Goal: Information Seeking & Learning: Learn about a topic

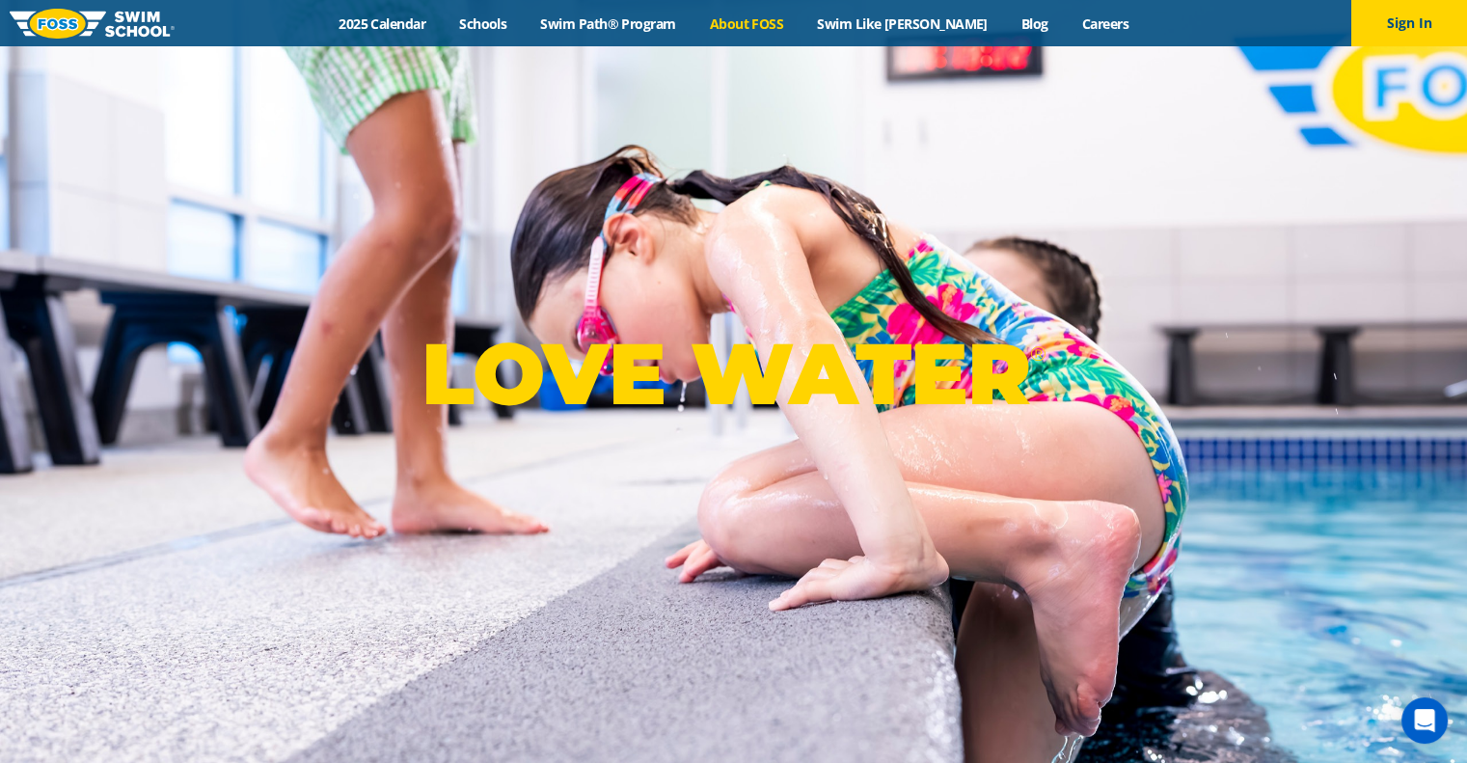
click at [788, 18] on link "About FOSS" at bounding box center [746, 23] width 108 height 18
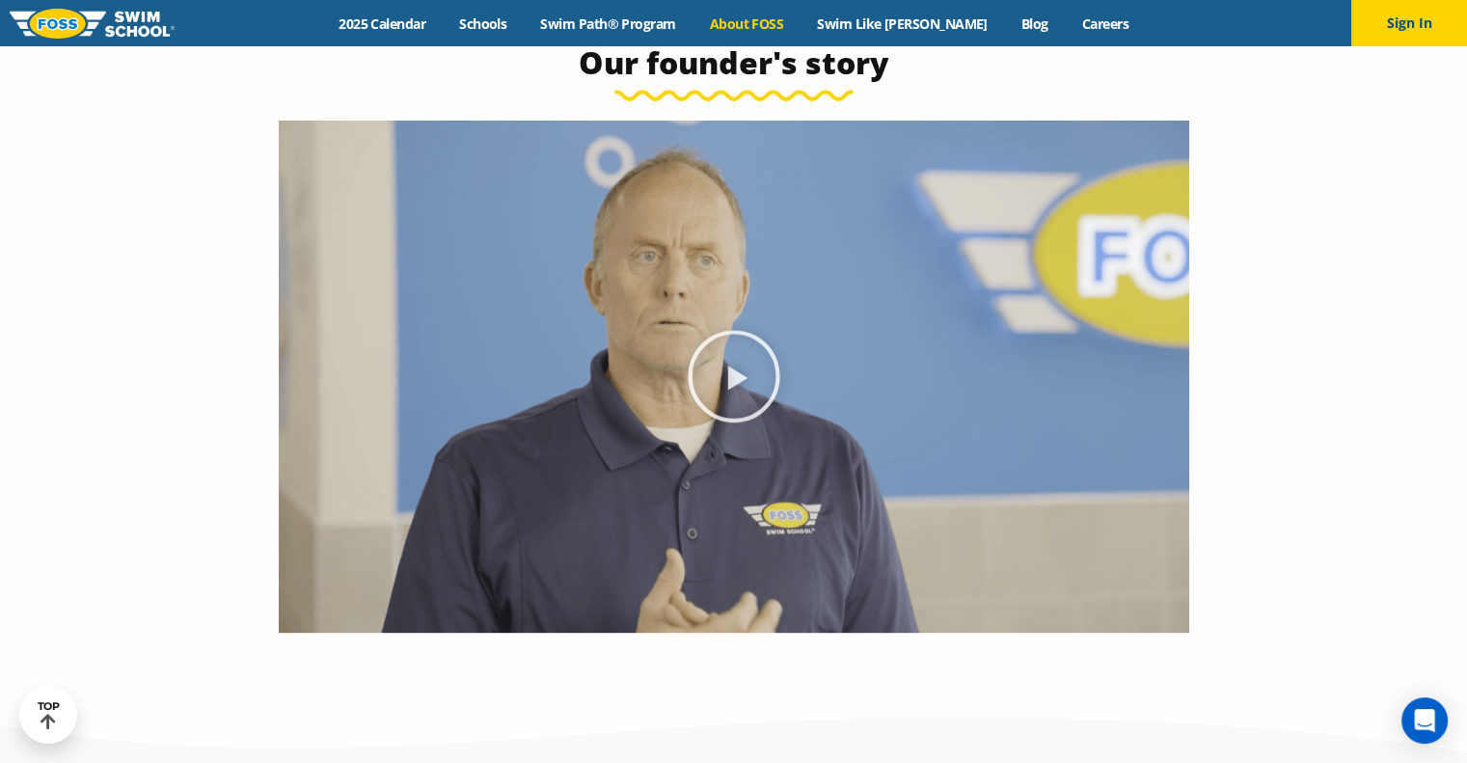
scroll to position [998, 0]
click at [729, 375] on icon "Play Video" at bounding box center [734, 378] width 92 height 92
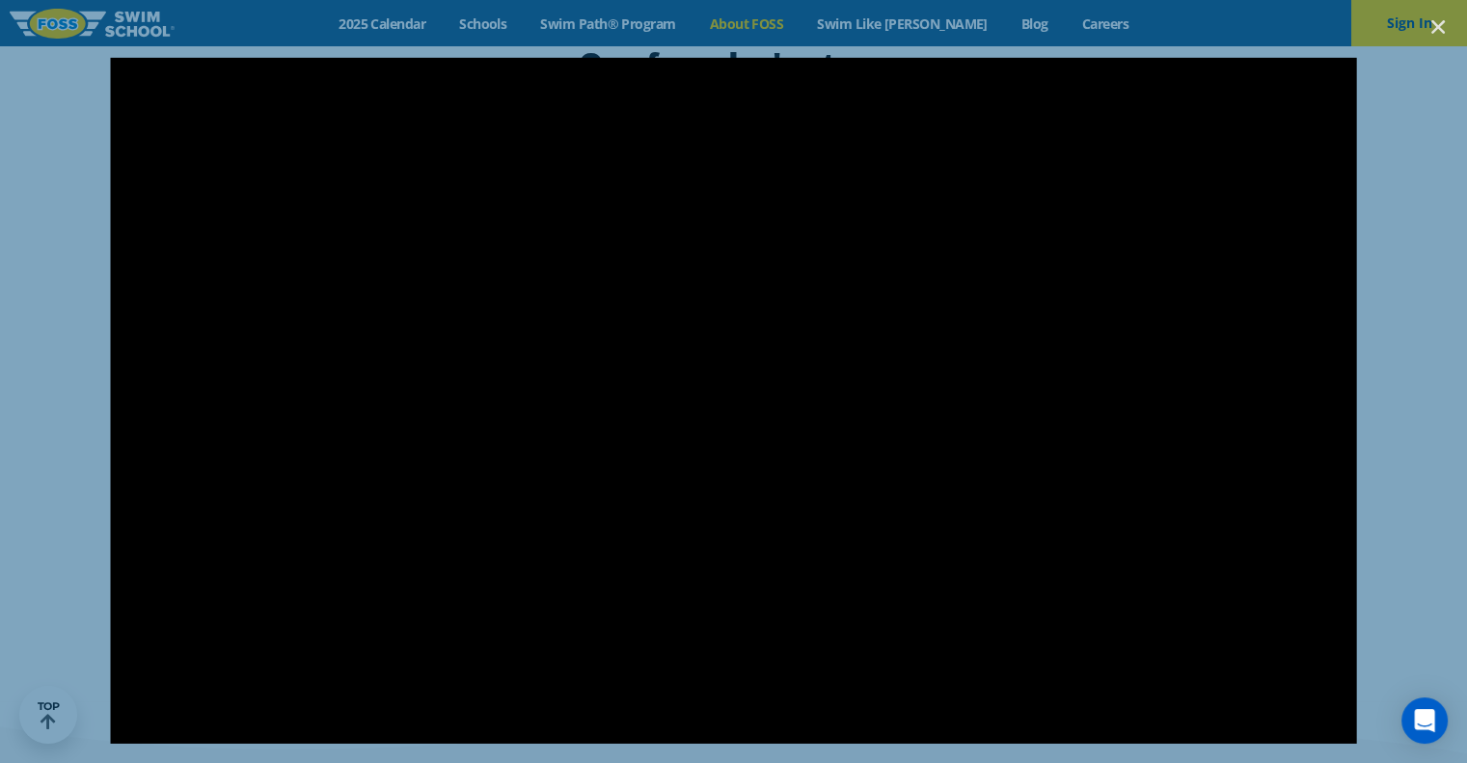
click at [62, 510] on div at bounding box center [733, 381] width 1467 height 648
click at [1431, 178] on div at bounding box center [733, 381] width 1467 height 648
click at [1435, 28] on use "Close (Esc)" at bounding box center [1438, 27] width 14 height 14
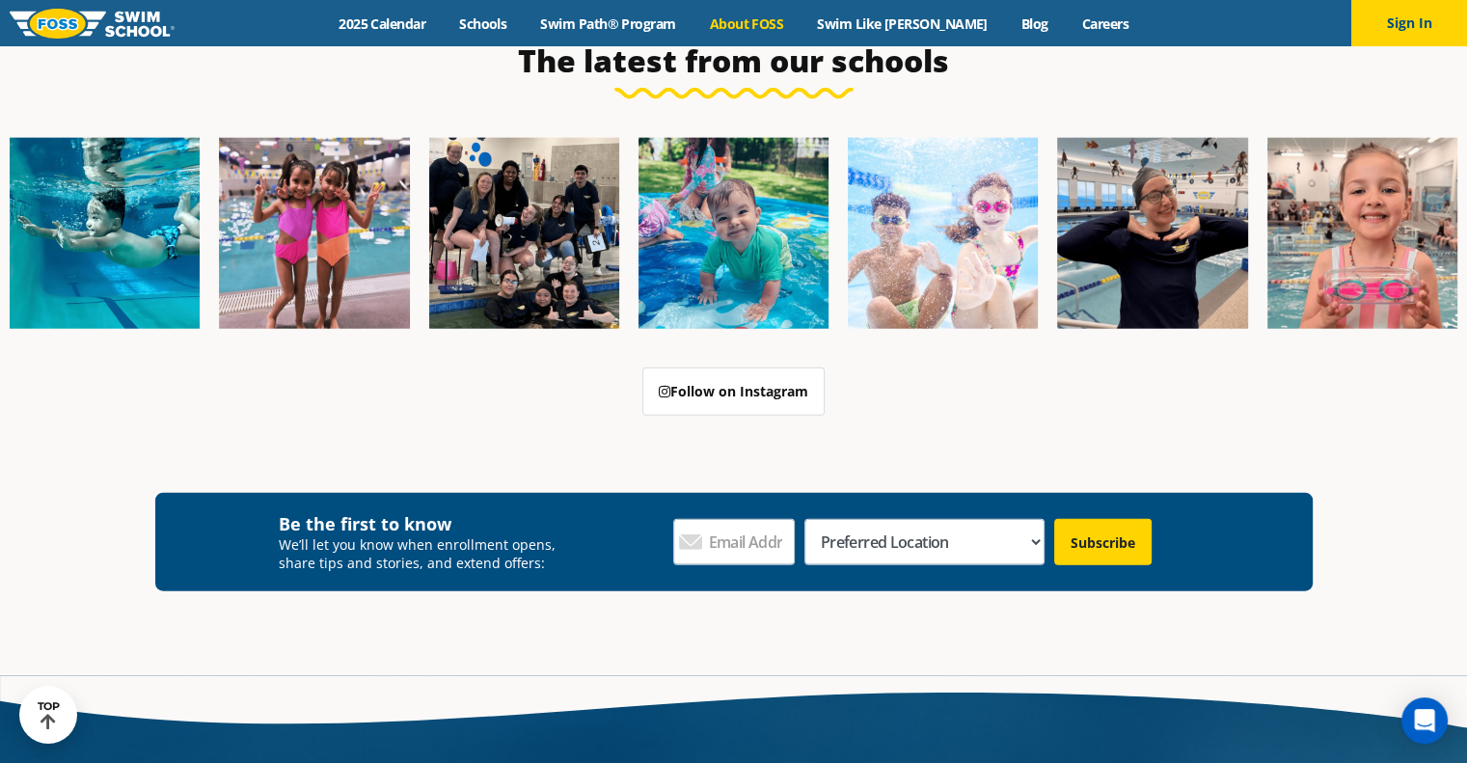
scroll to position [4440, 0]
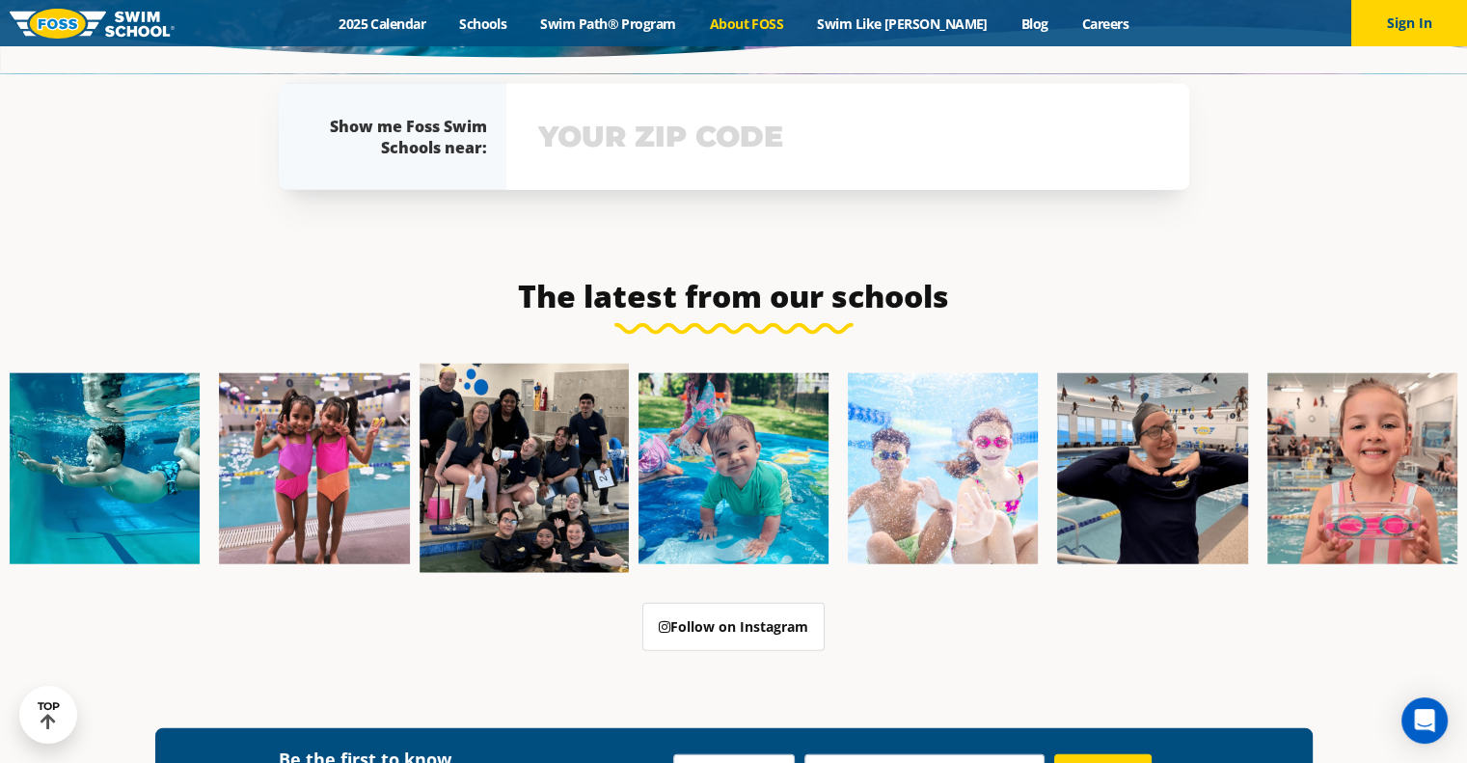
click at [479, 423] on img at bounding box center [524, 469] width 209 height 209
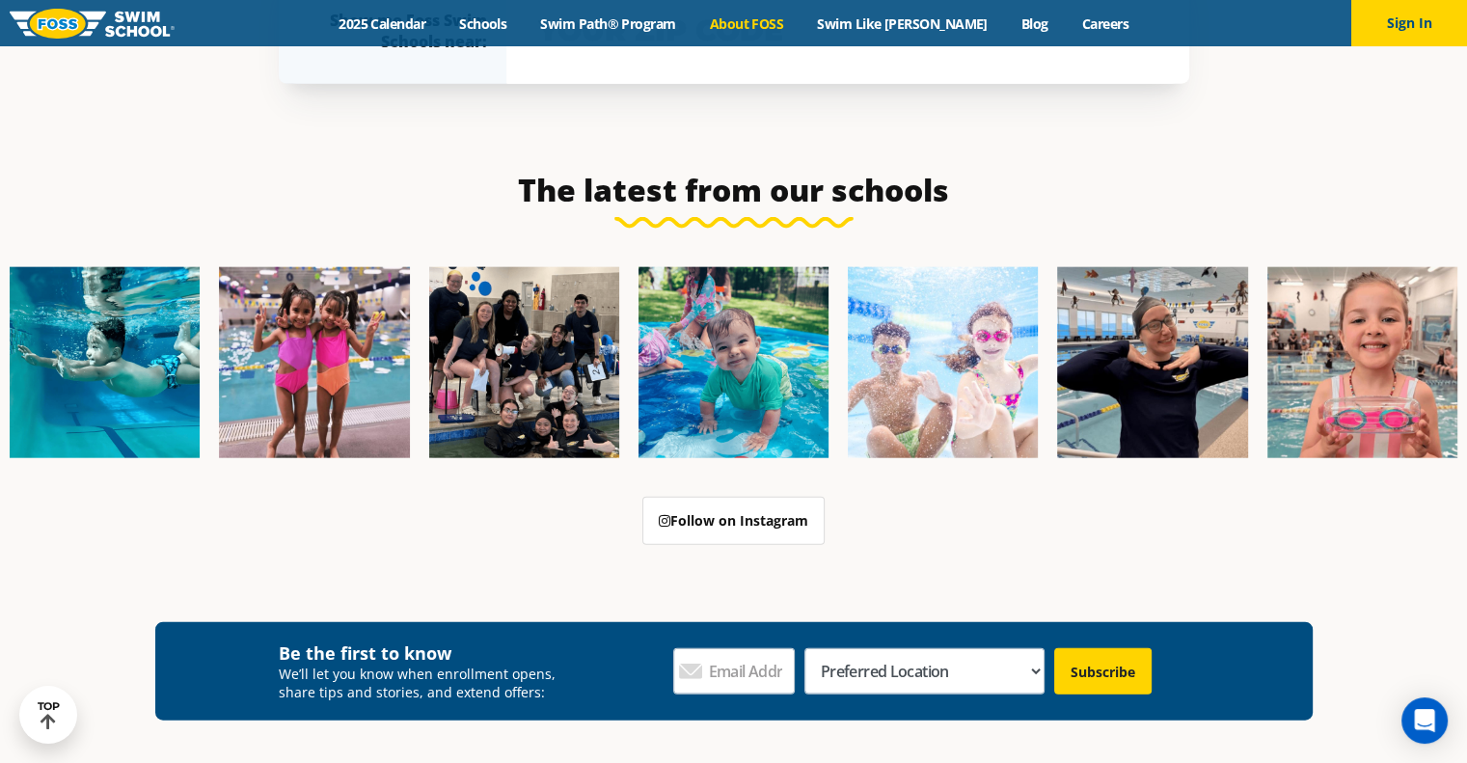
scroll to position [4492, 0]
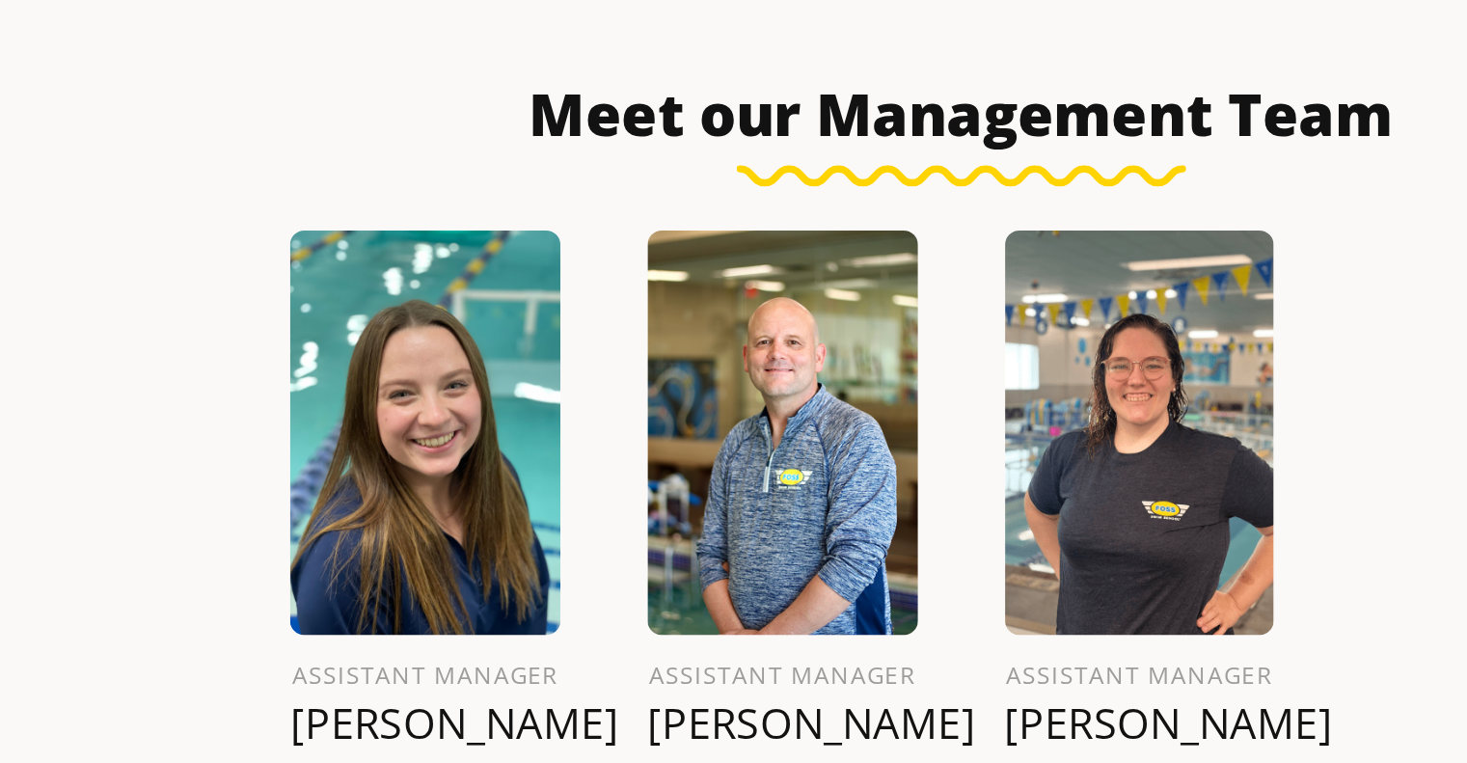
scroll to position [2021, 0]
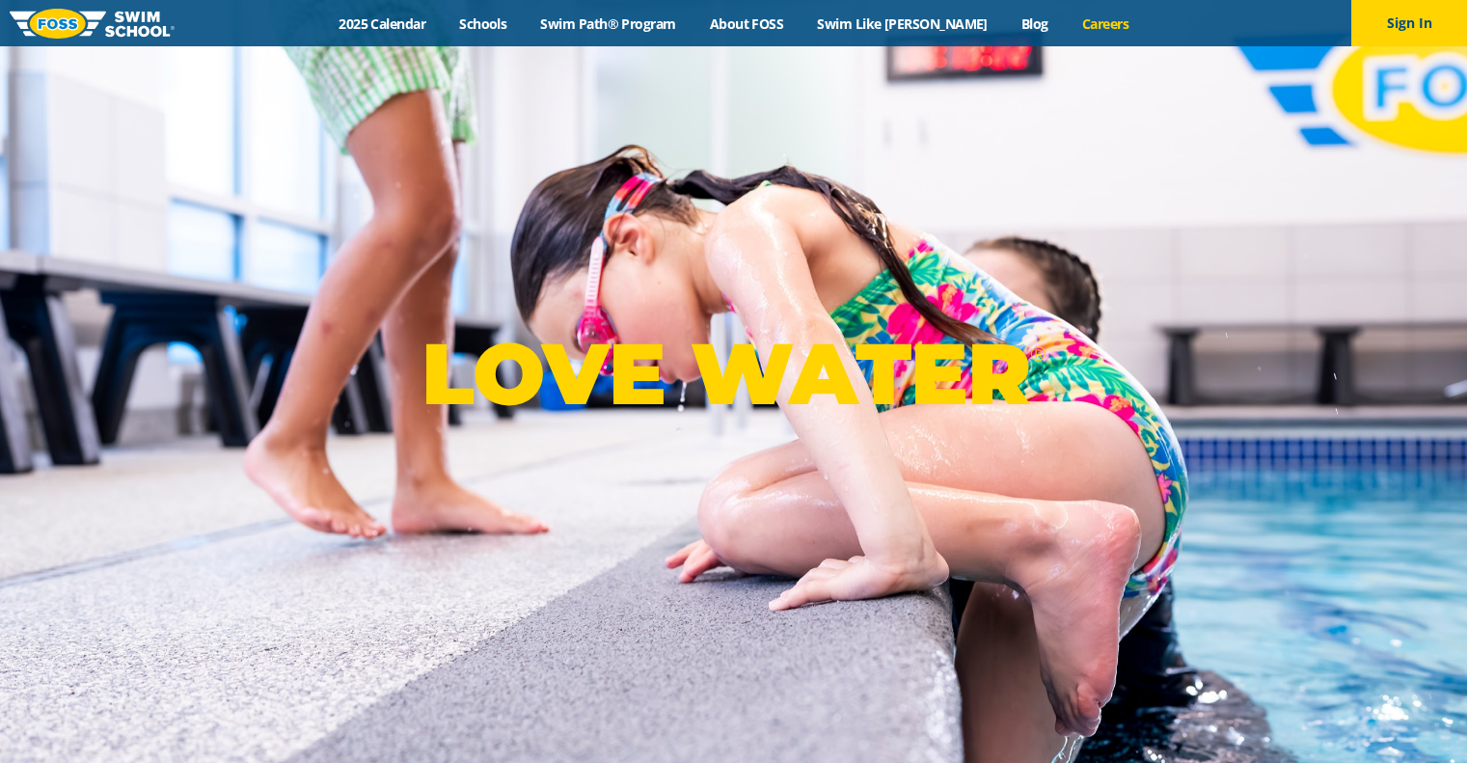
click at [1080, 20] on link "Careers" at bounding box center [1105, 23] width 80 height 18
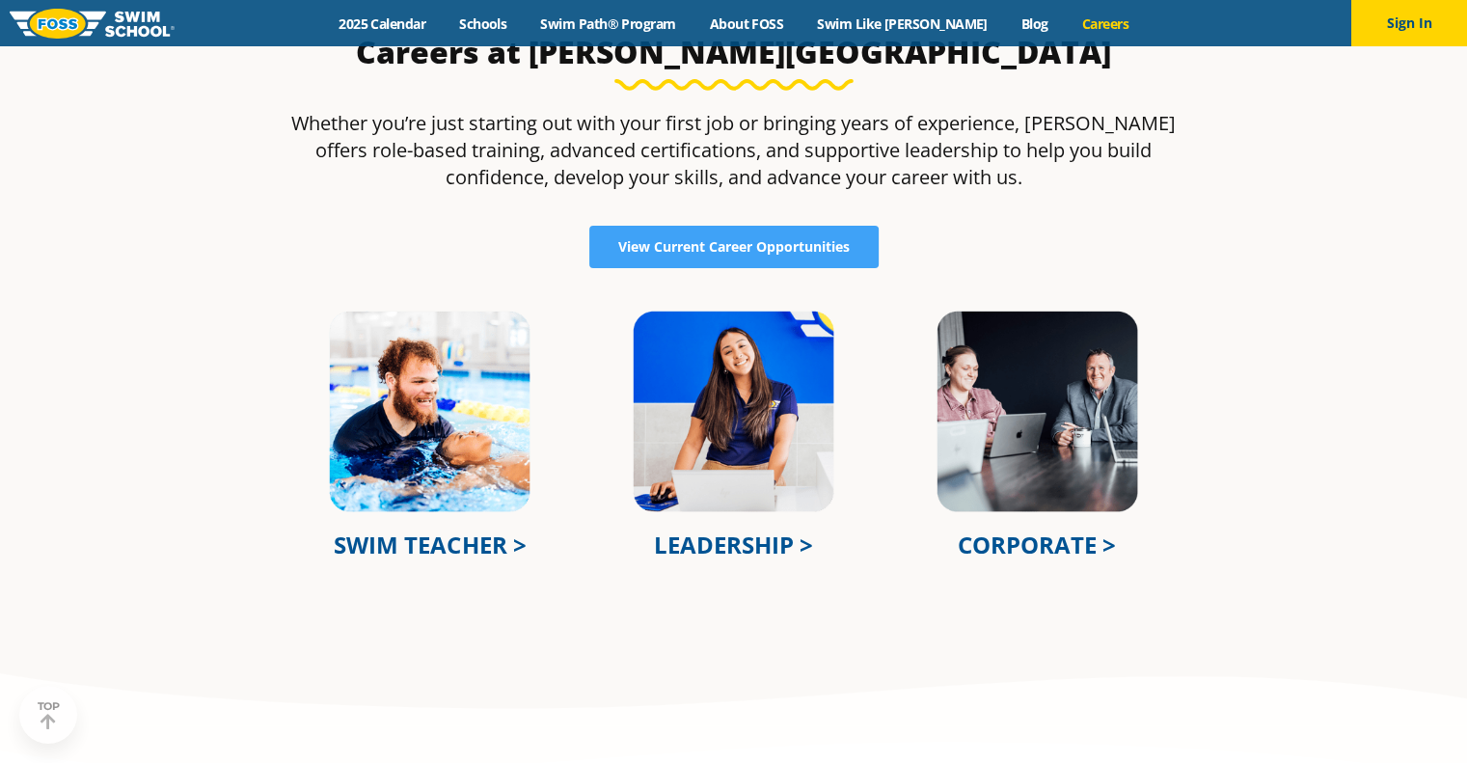
scroll to position [613, 0]
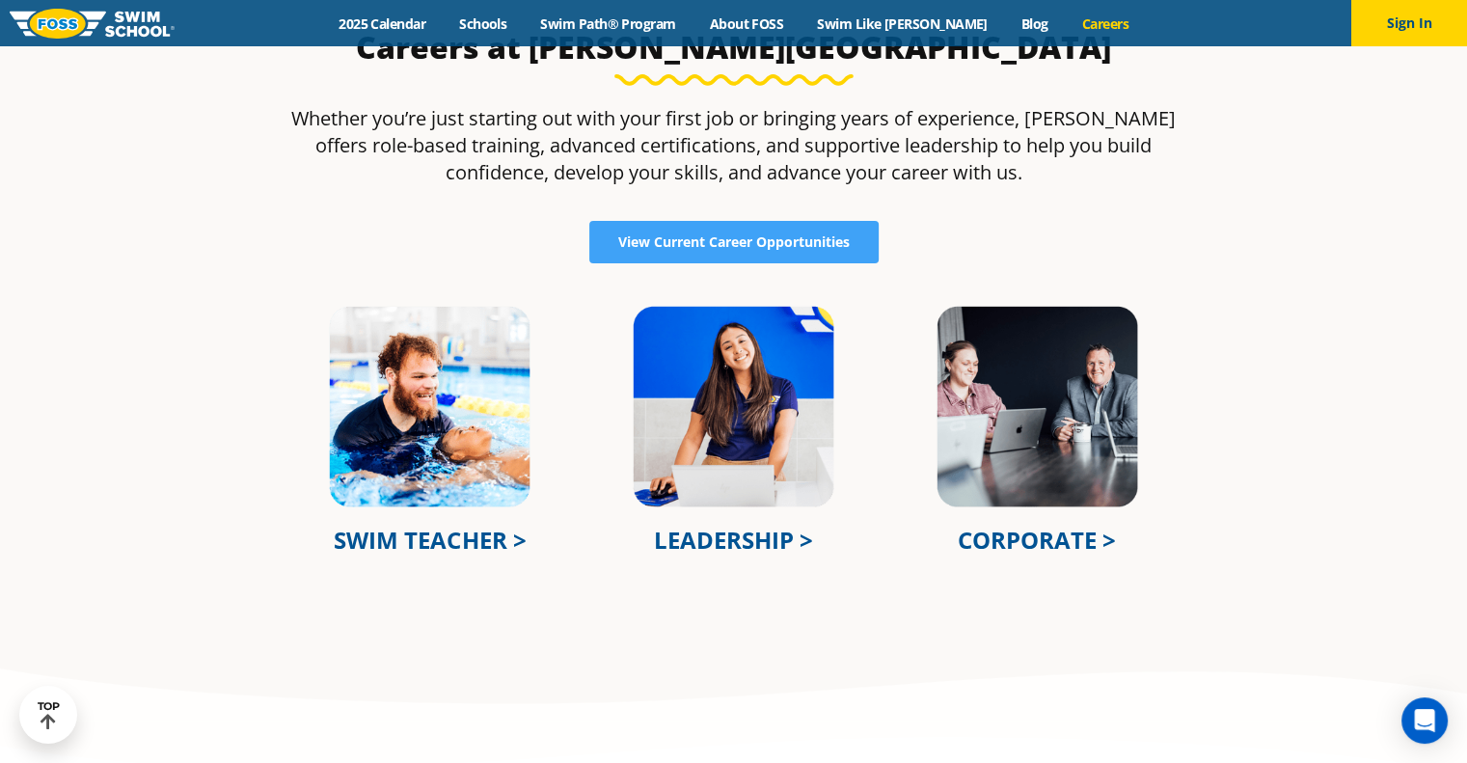
click at [724, 542] on link "LEADERSHIP >" at bounding box center [733, 540] width 159 height 32
